Goal: Check status: Check status

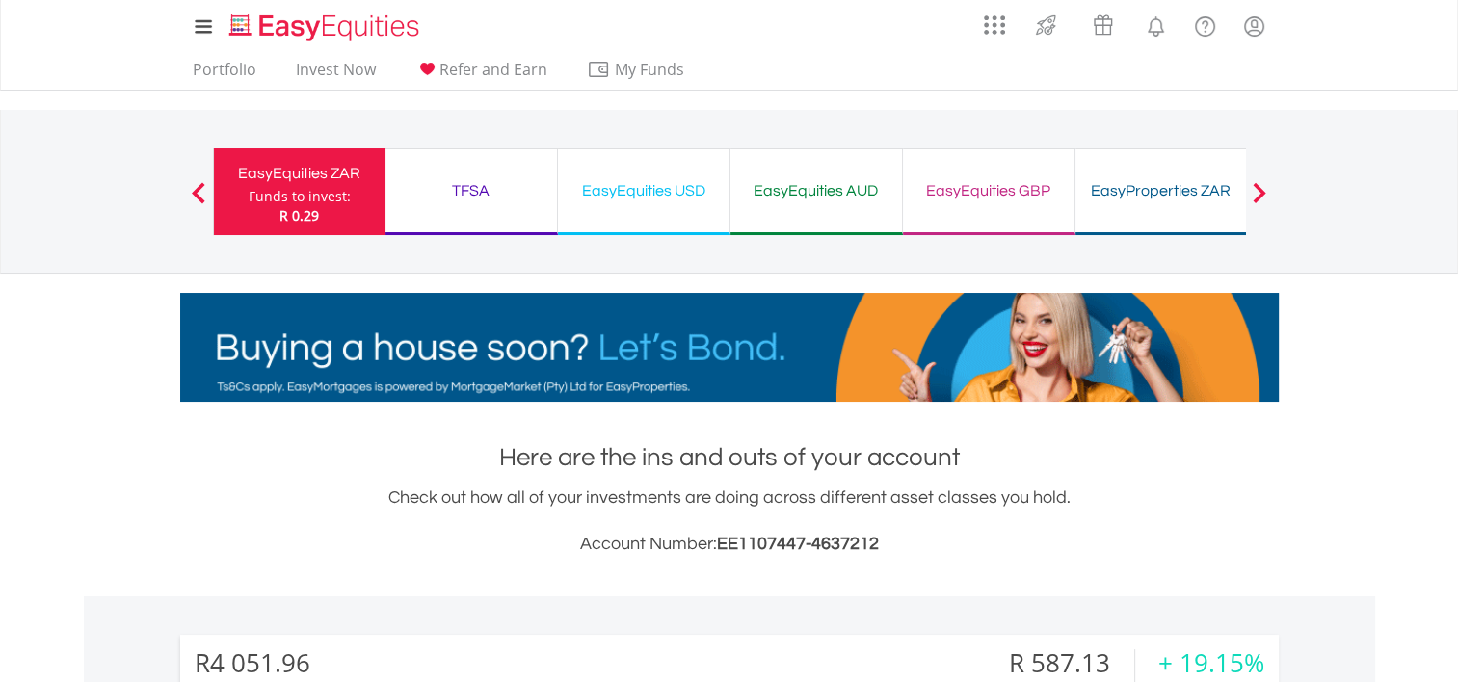
scroll to position [185, 366]
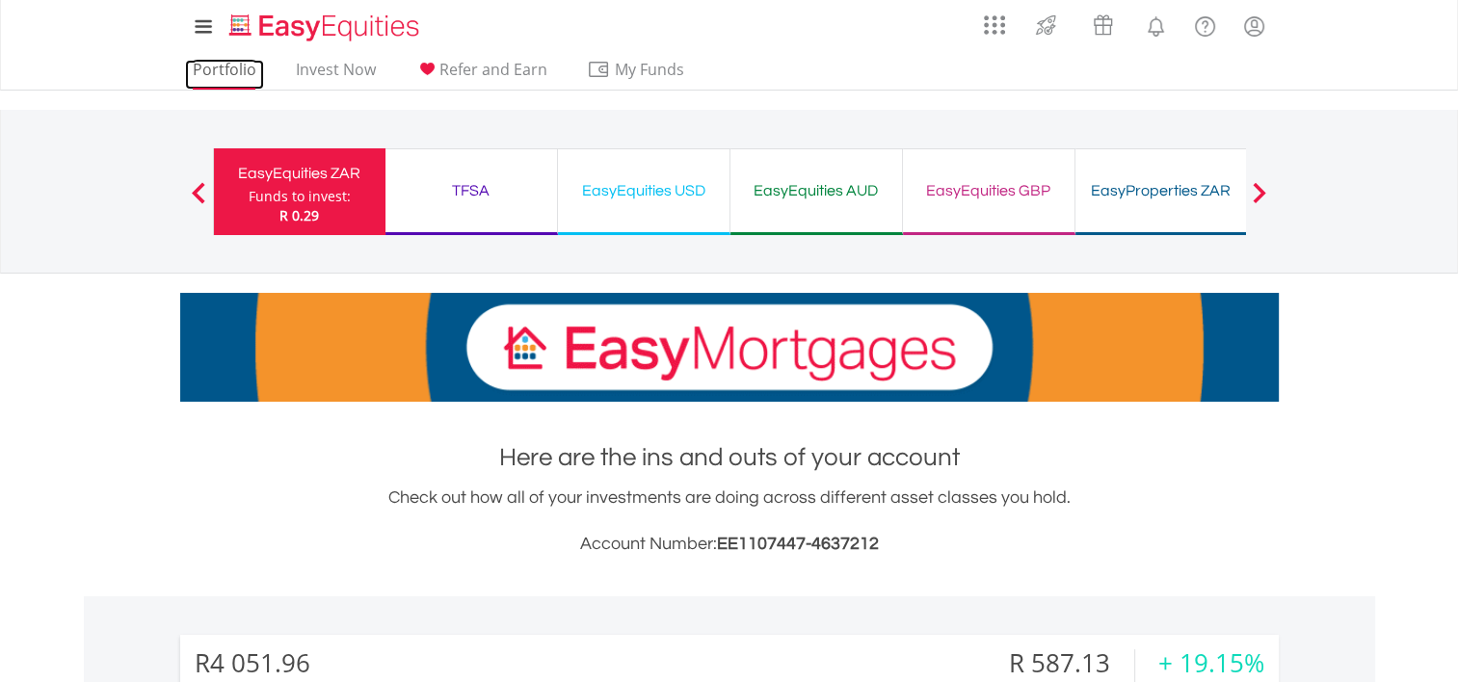
click at [247, 73] on link "Portfolio" at bounding box center [224, 75] width 79 height 30
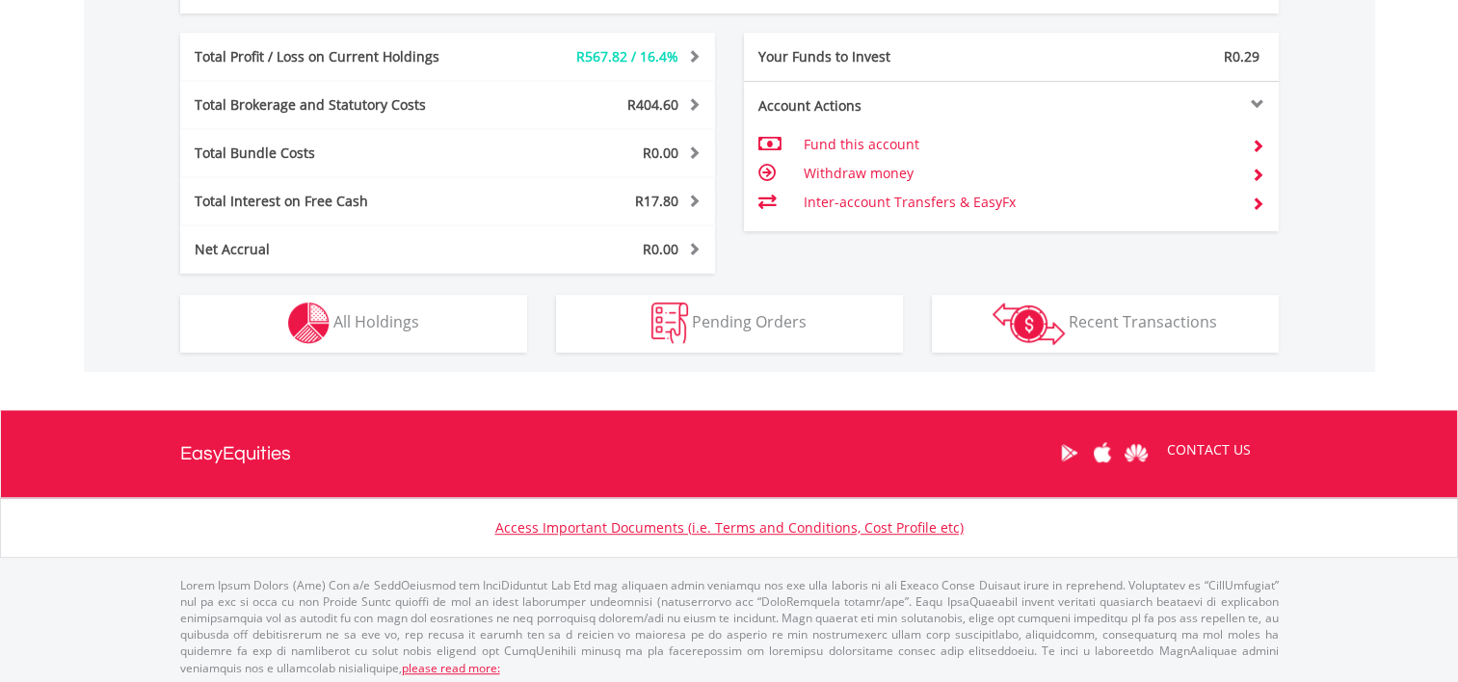
scroll to position [984, 0]
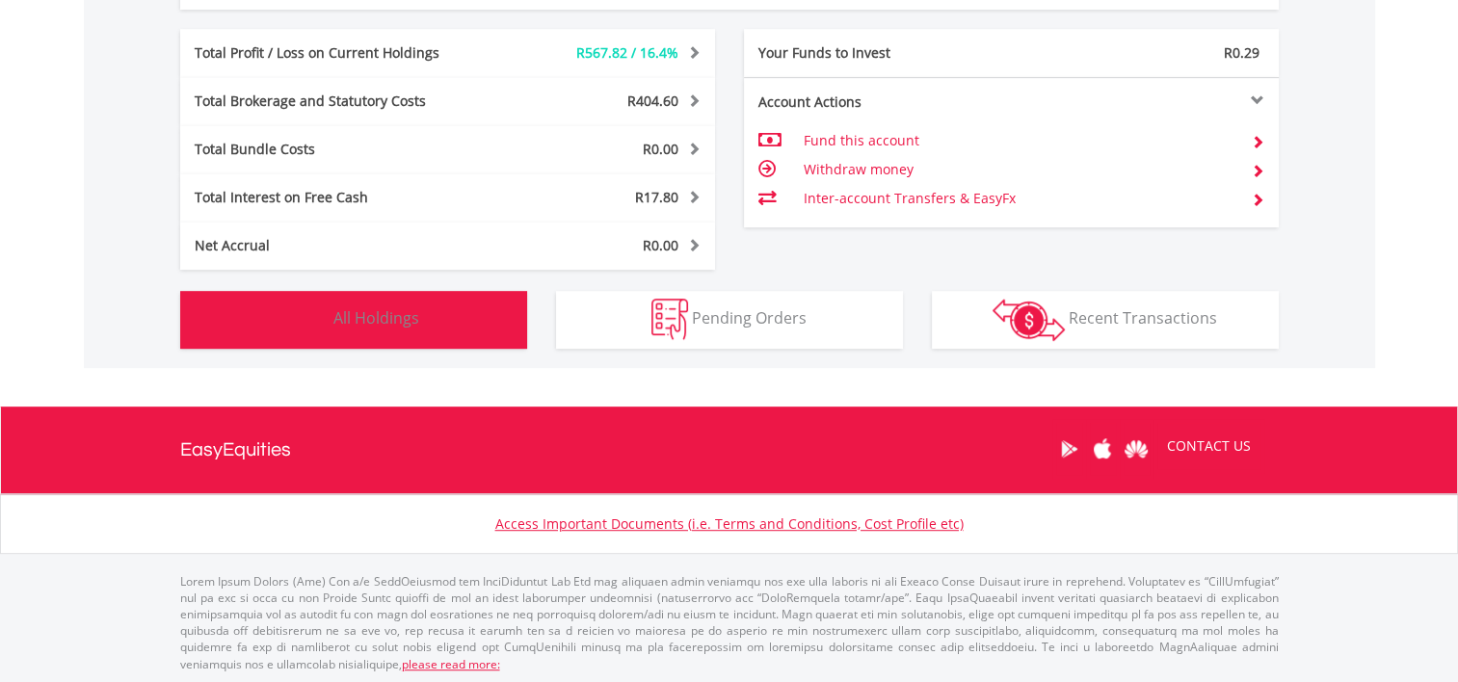
click at [328, 309] on img "button" at bounding box center [308, 319] width 41 height 41
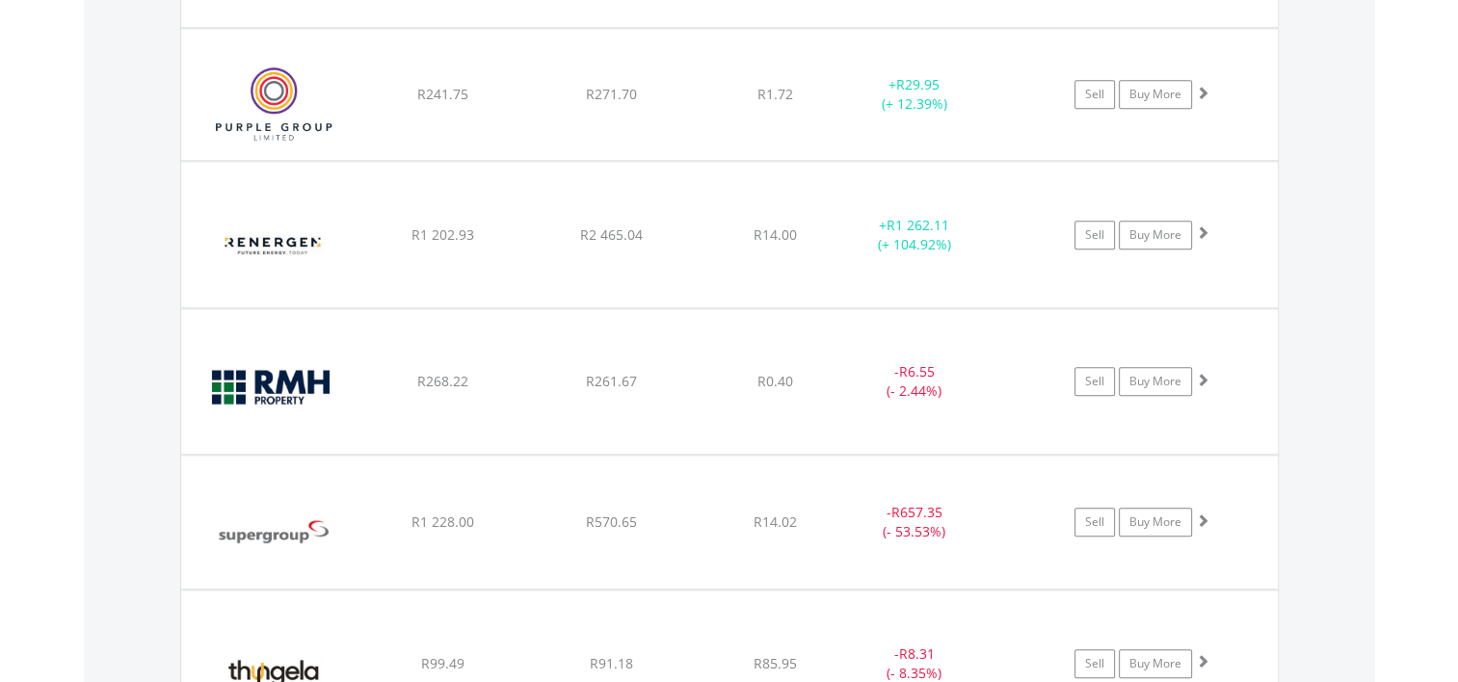
scroll to position [1966, 0]
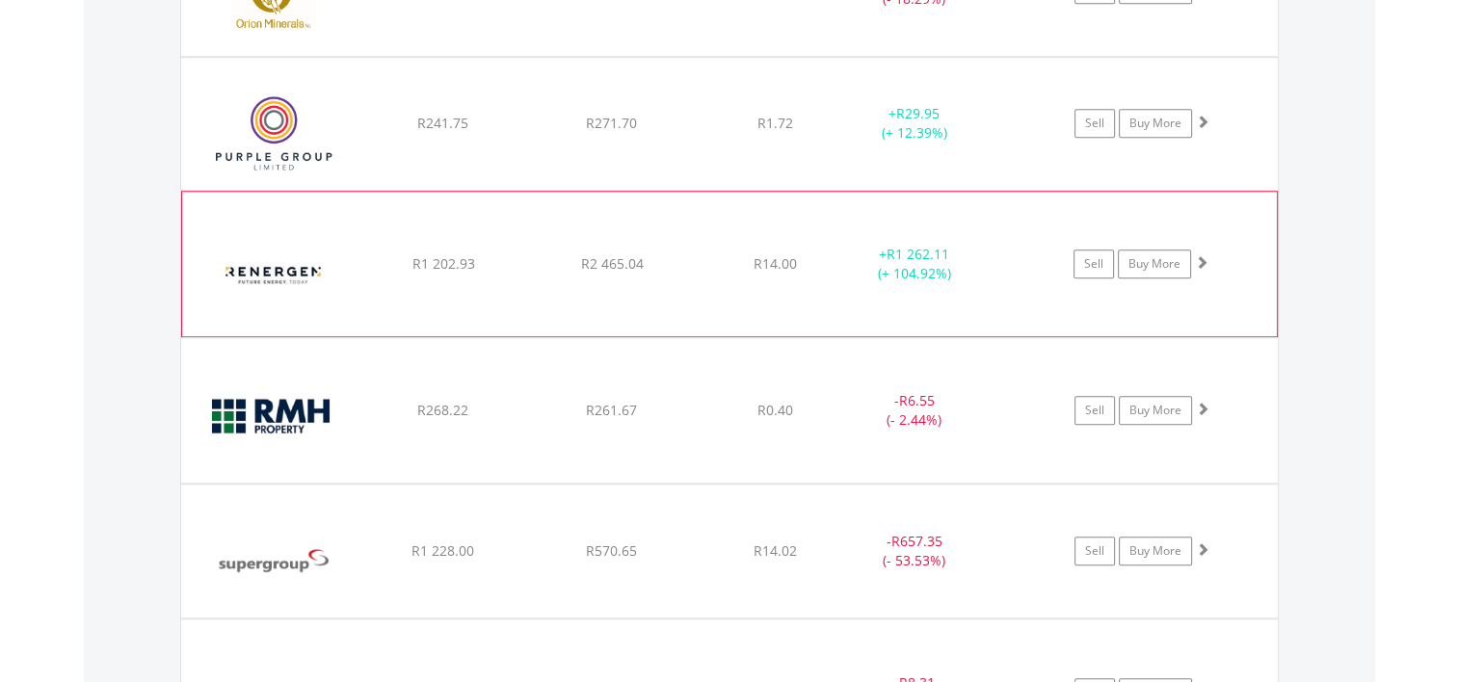
click at [1198, 255] on span at bounding box center [1201, 261] width 13 height 13
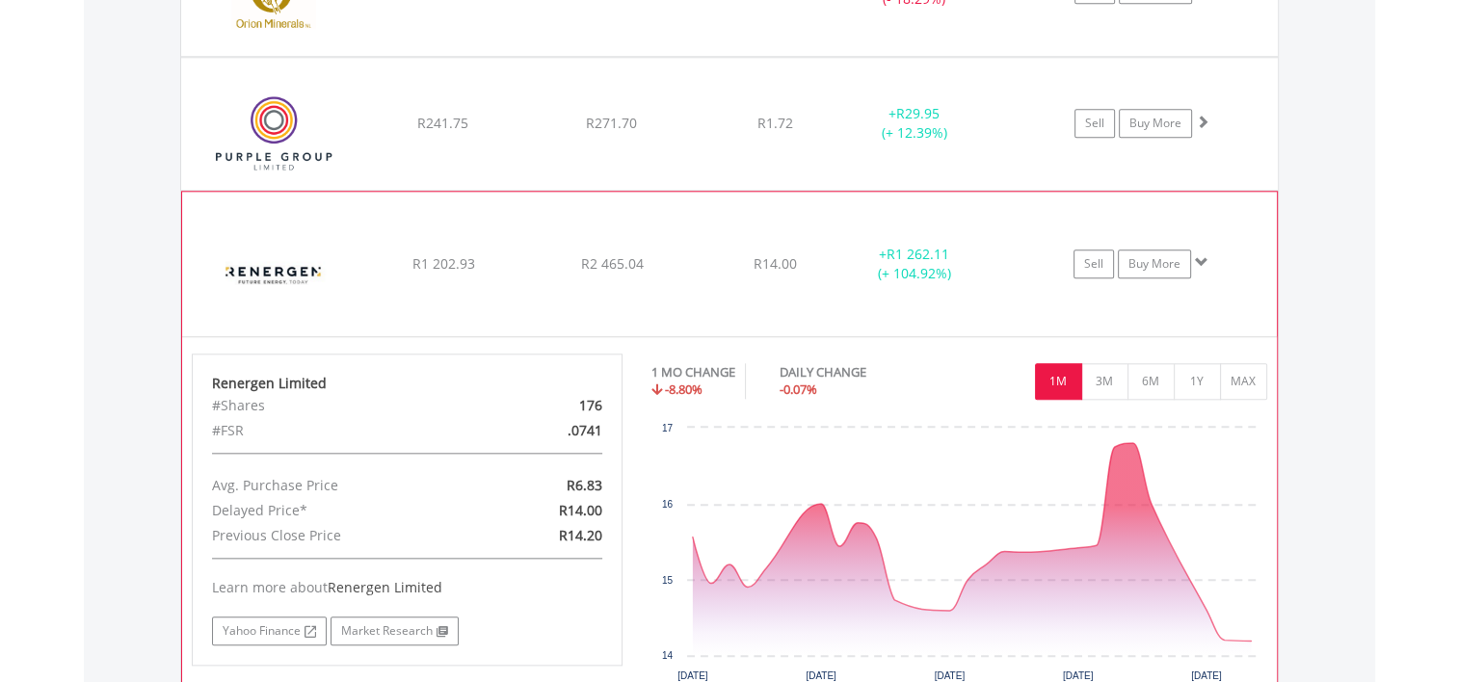
click at [1202, 259] on span at bounding box center [1201, 261] width 13 height 13
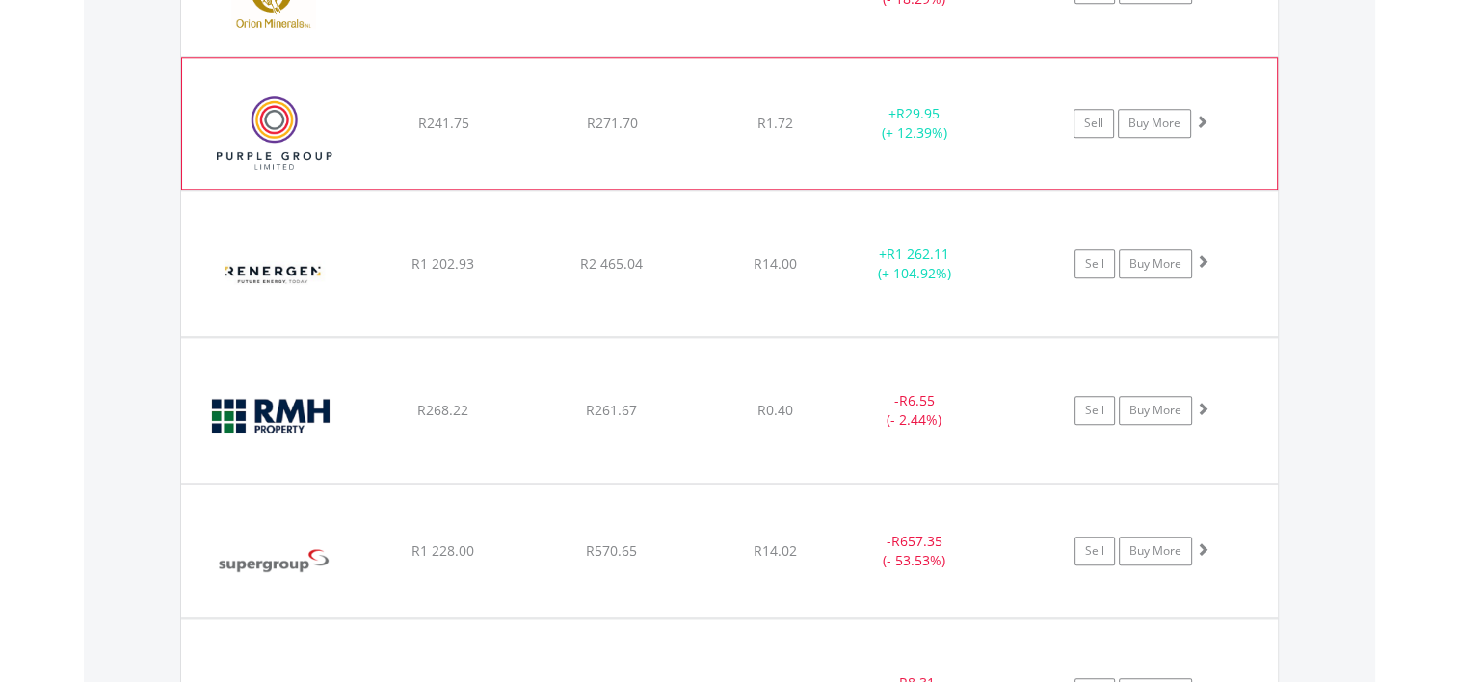
click at [1200, 118] on span at bounding box center [1201, 121] width 13 height 13
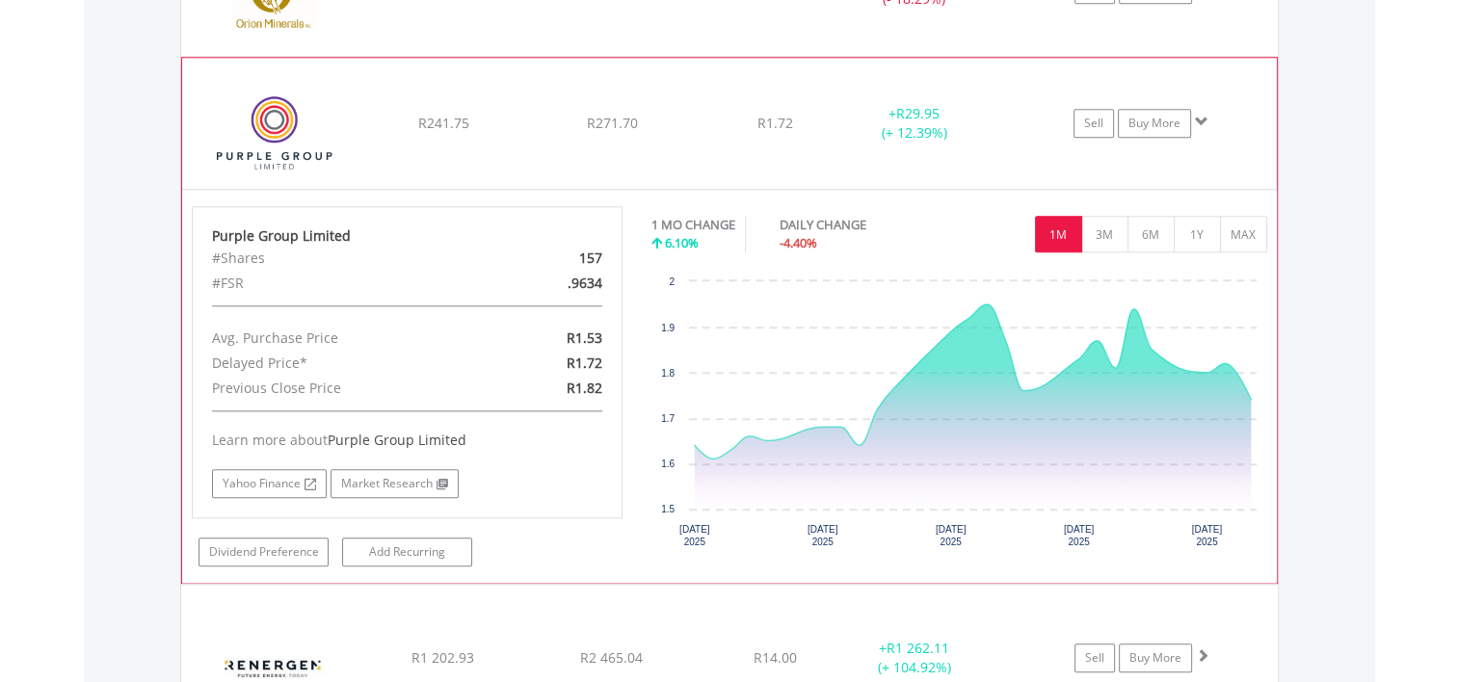
click at [1200, 118] on span at bounding box center [1201, 121] width 13 height 13
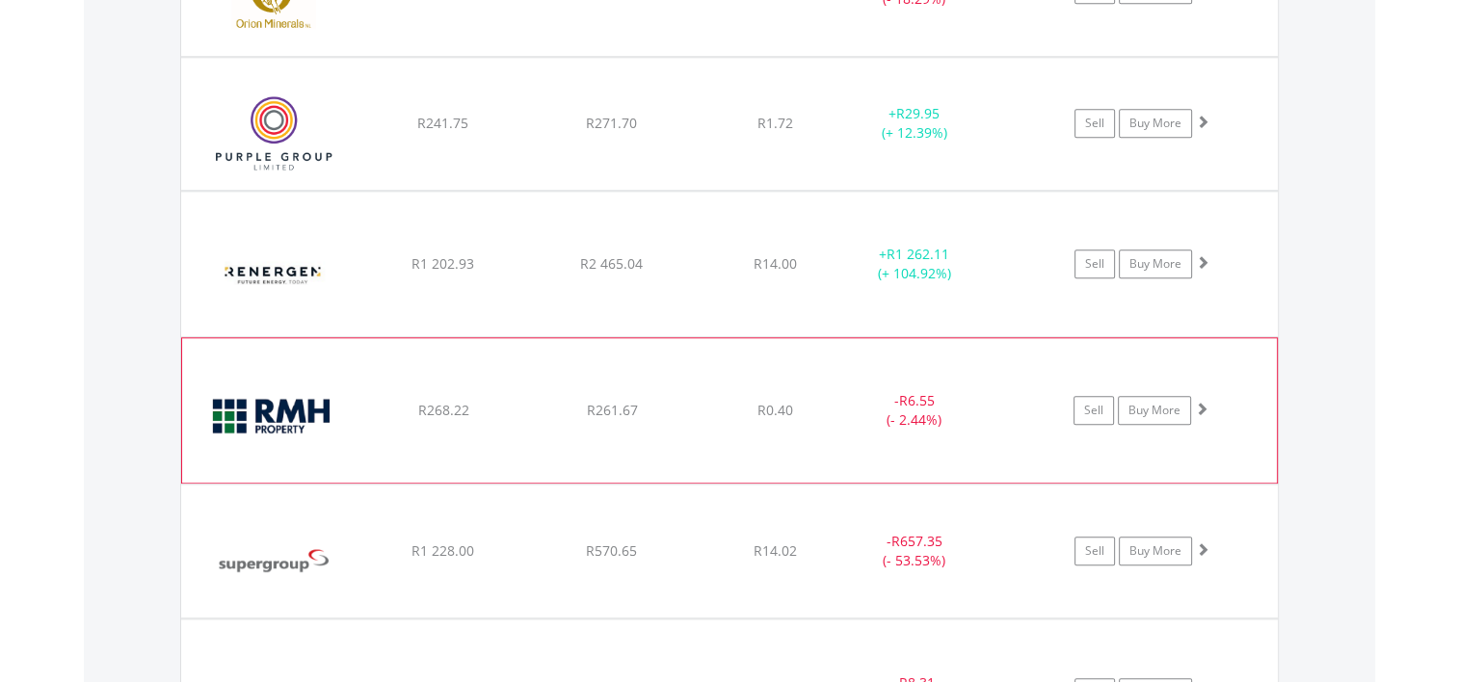
scroll to position [2063, 0]
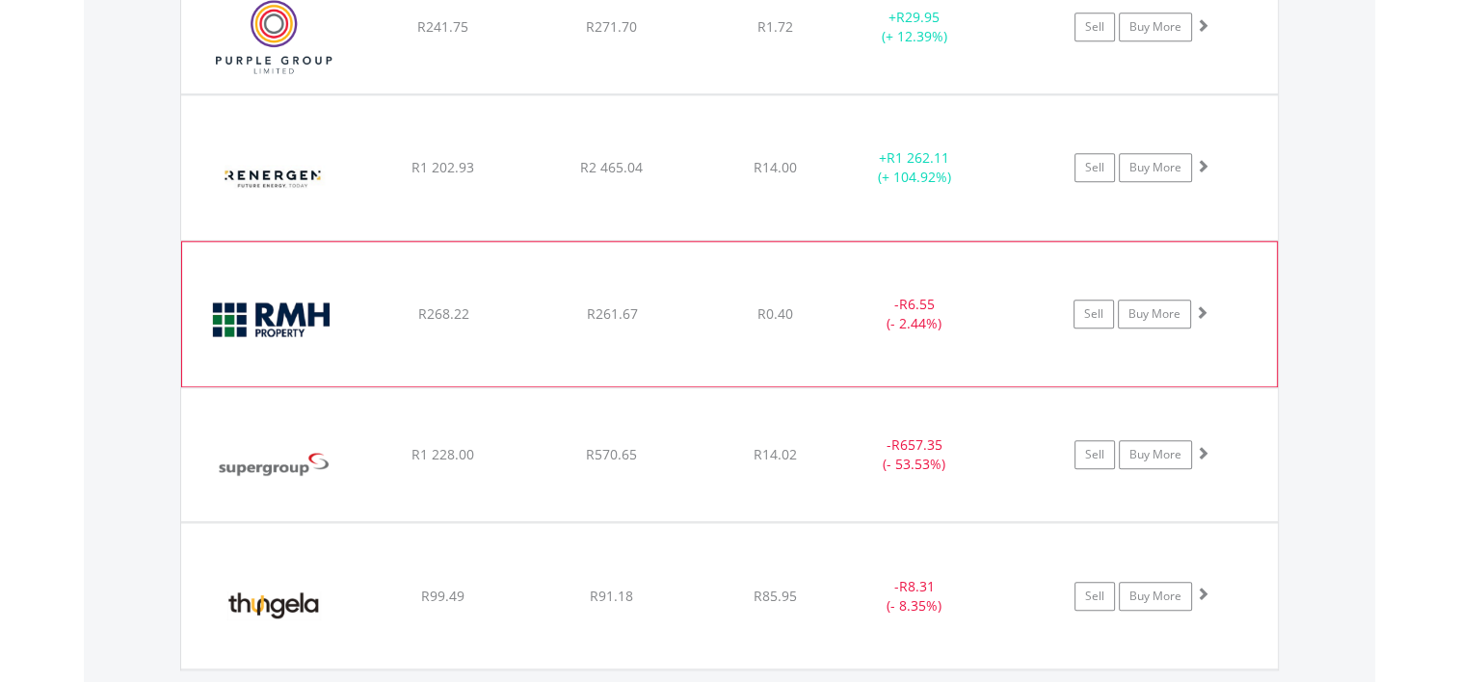
click at [1199, 306] on span at bounding box center [1201, 311] width 13 height 13
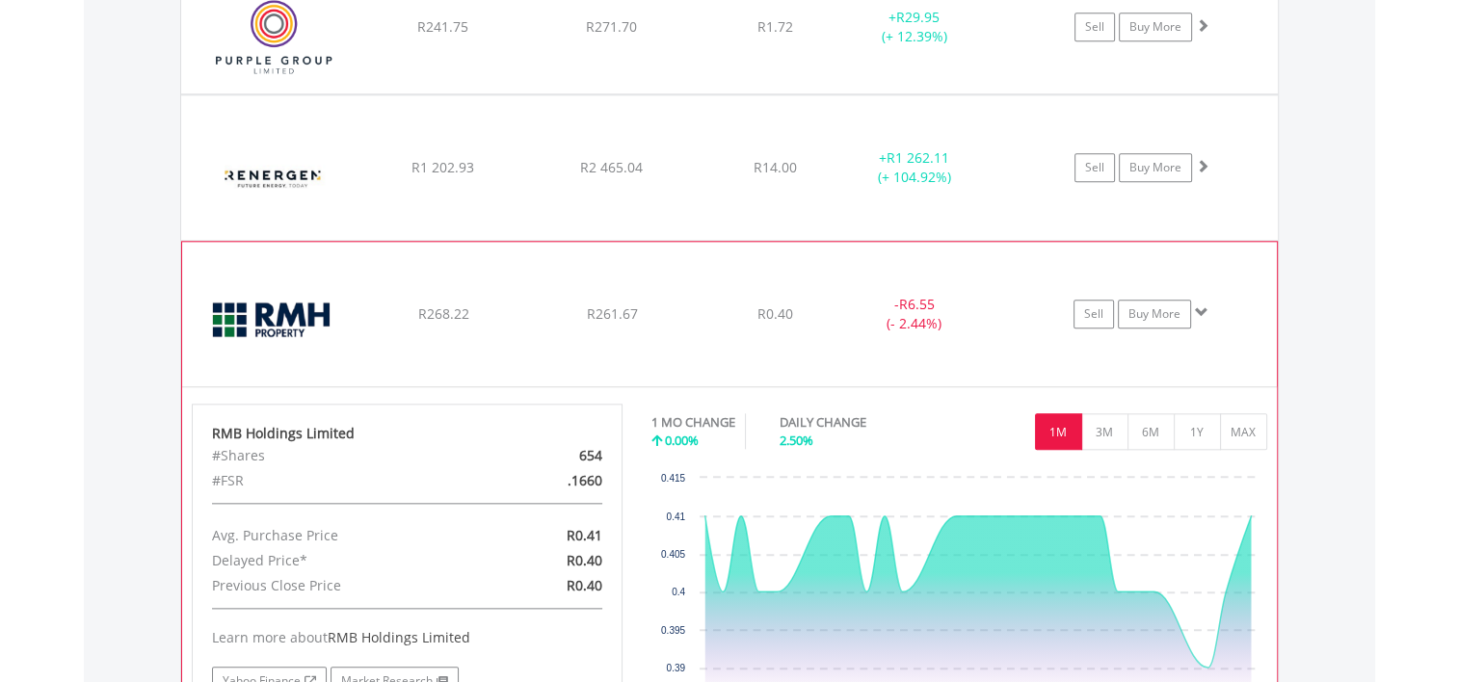
click at [1199, 306] on span at bounding box center [1201, 311] width 13 height 13
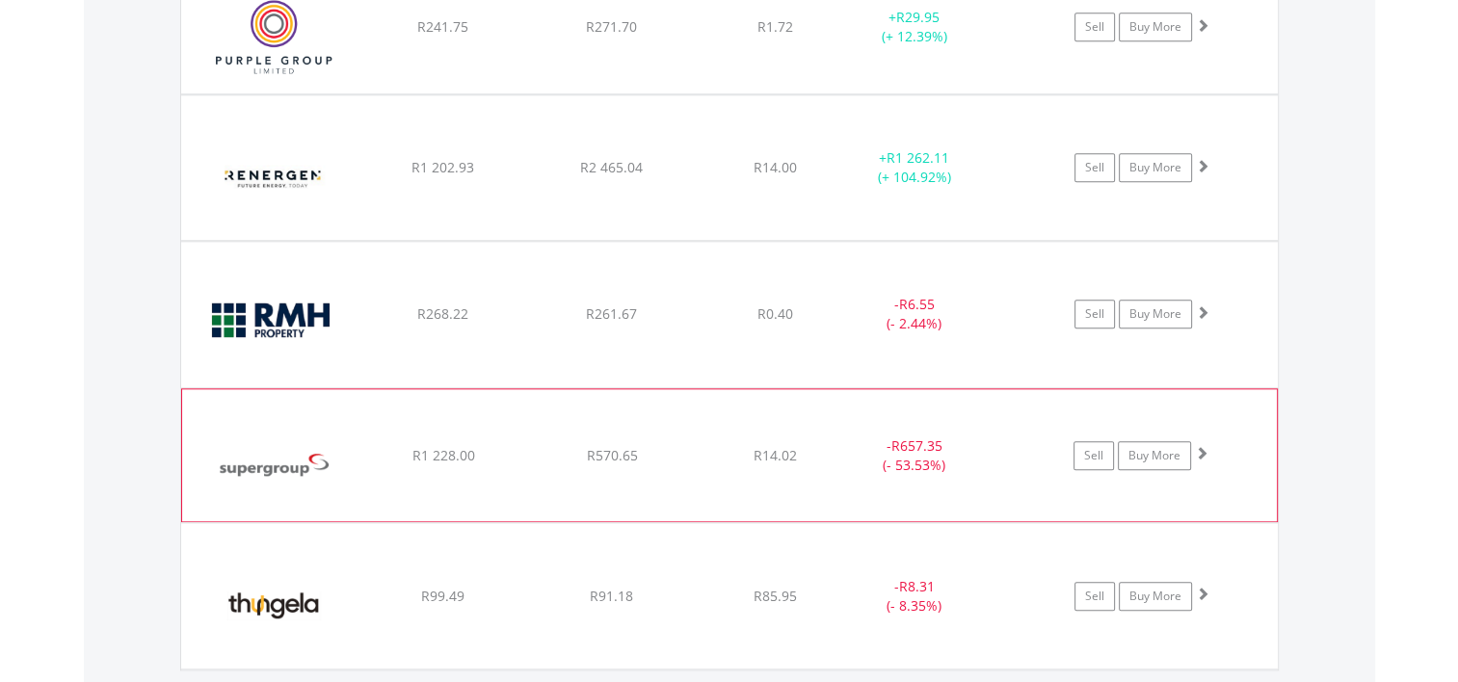
click at [1198, 453] on span at bounding box center [1201, 452] width 13 height 13
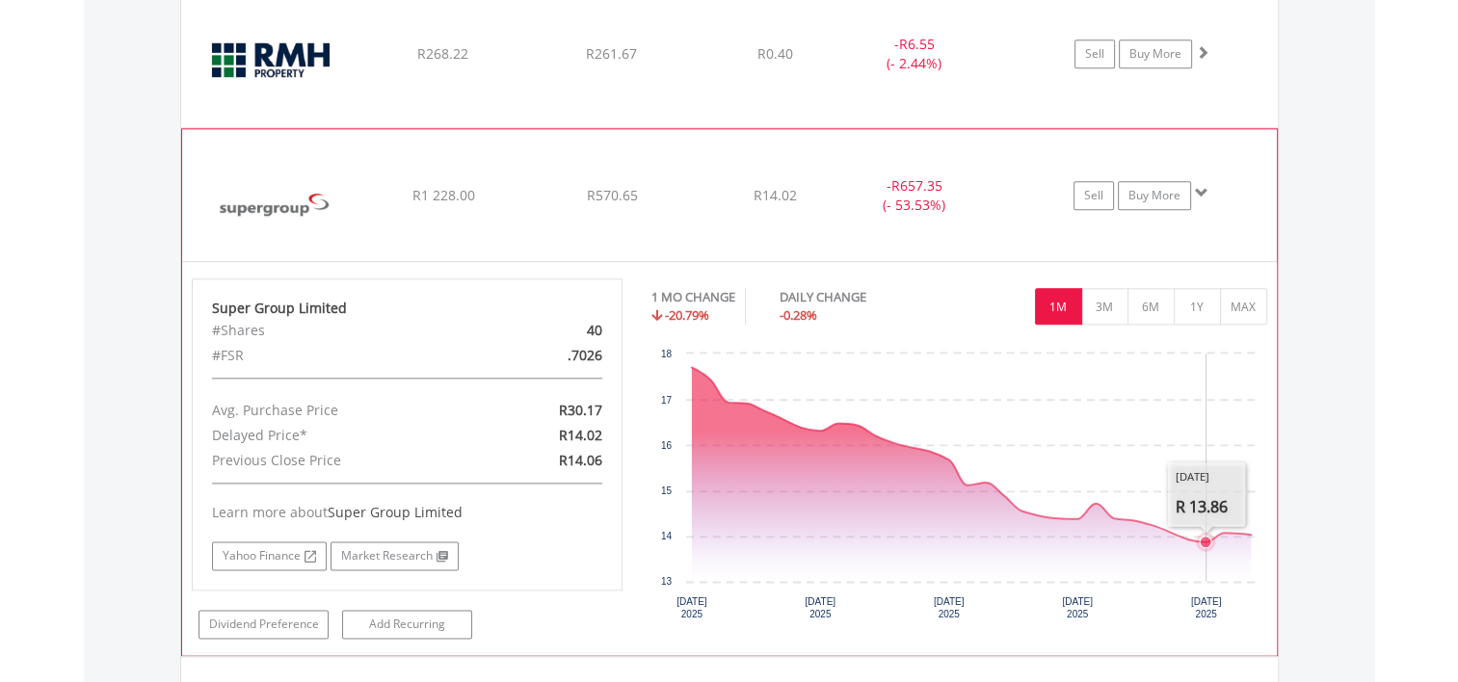
scroll to position [2352, 0]
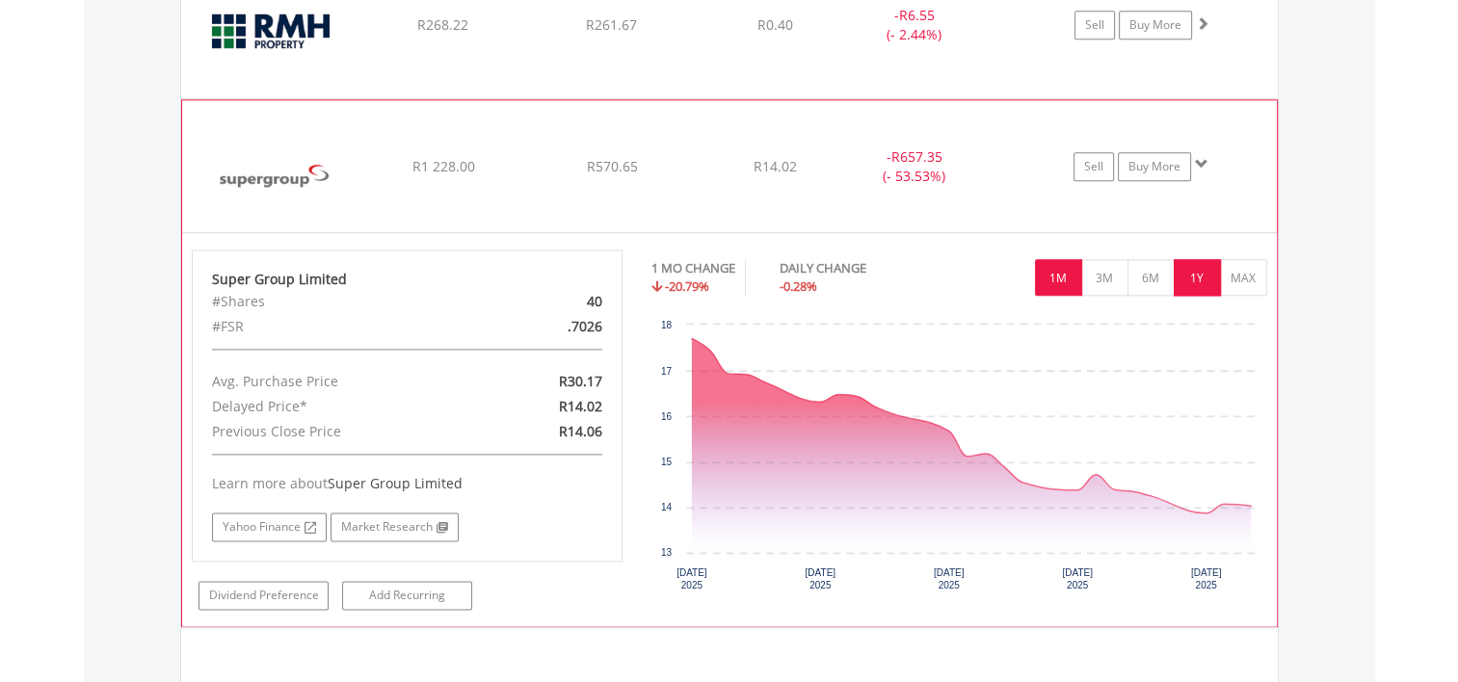
click at [1187, 269] on button "1Y" at bounding box center [1196, 277] width 47 height 37
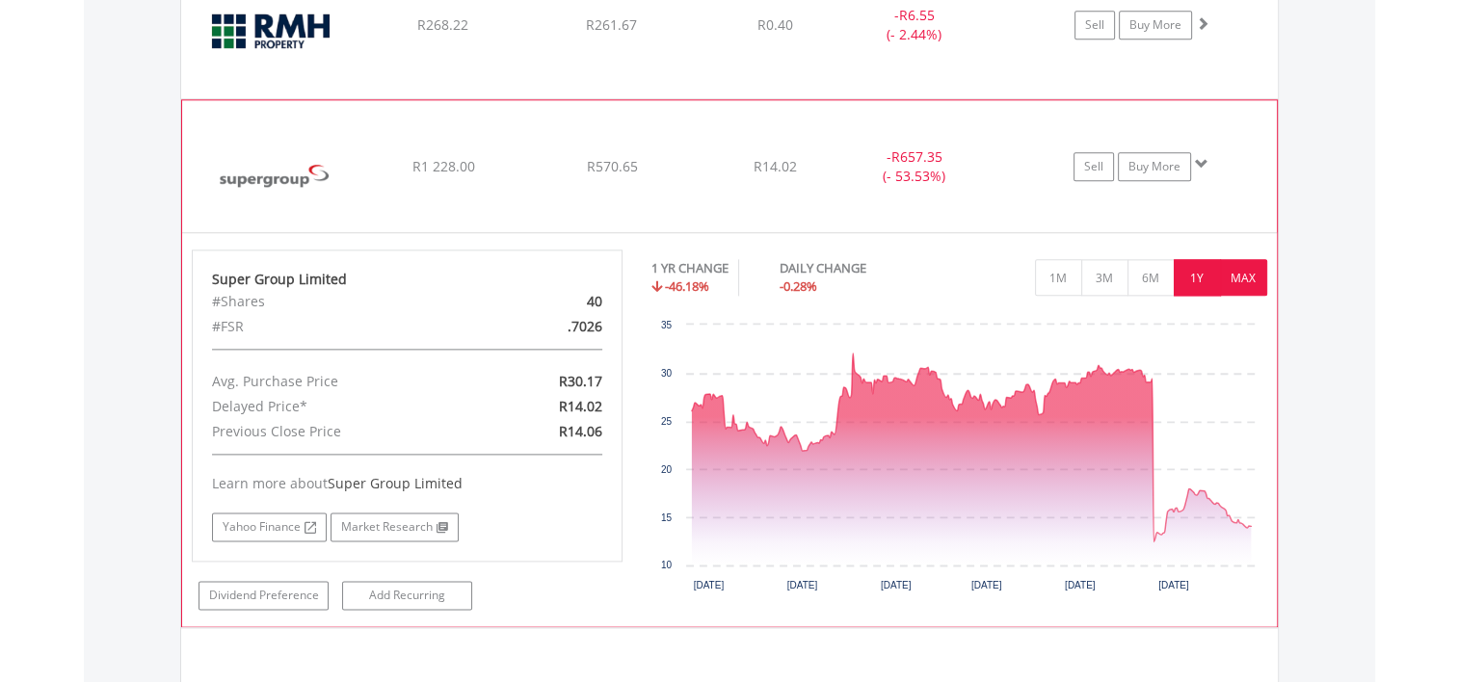
click at [1241, 272] on button "MAX" at bounding box center [1243, 277] width 47 height 37
